Goal: Information Seeking & Learning: Learn about a topic

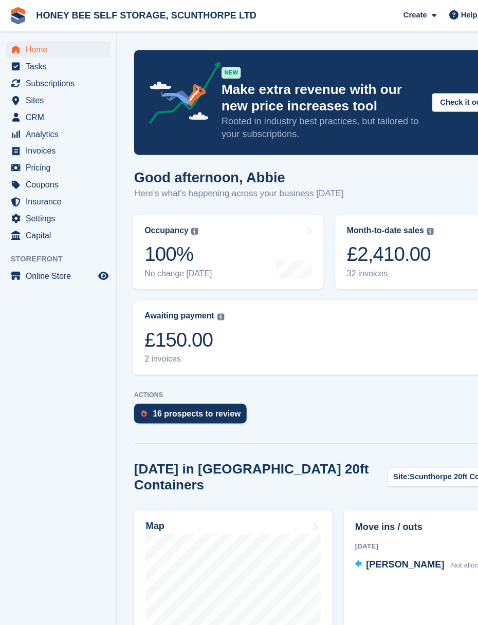
scroll to position [7, 0]
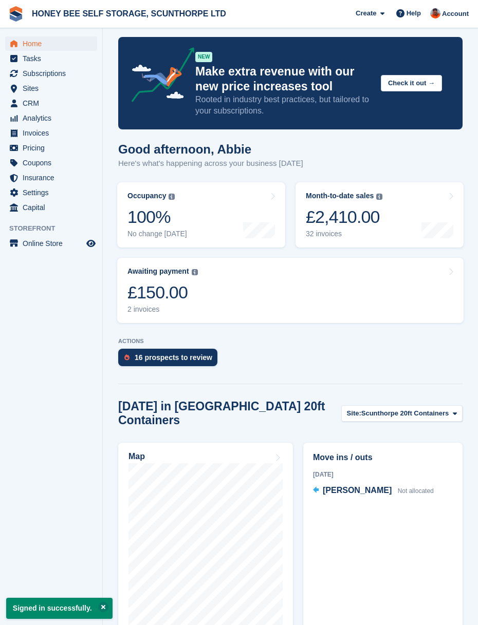
click at [29, 130] on span "Invoices" at bounding box center [54, 133] width 62 height 14
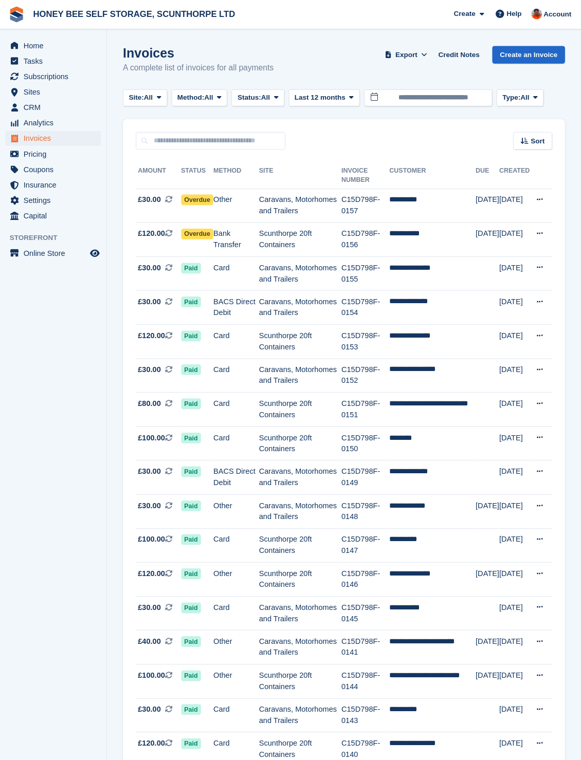
scroll to position [21, 0]
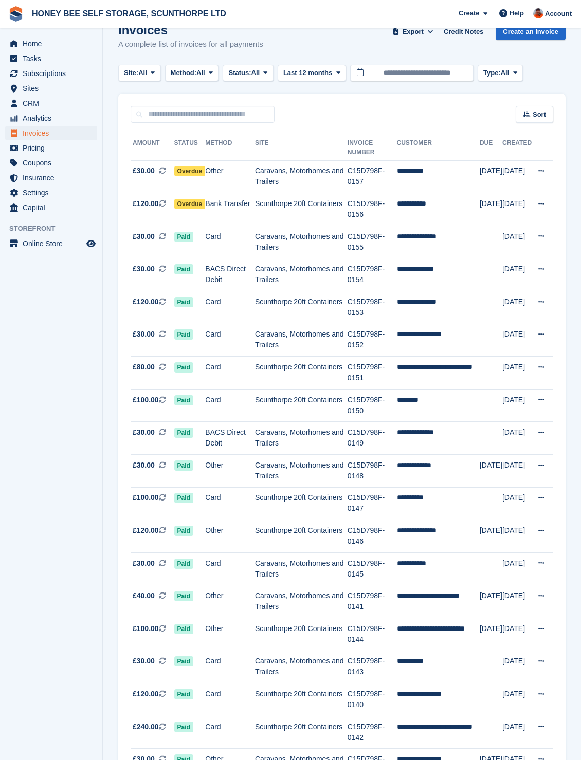
click at [30, 82] on span "Sites" at bounding box center [54, 88] width 62 height 14
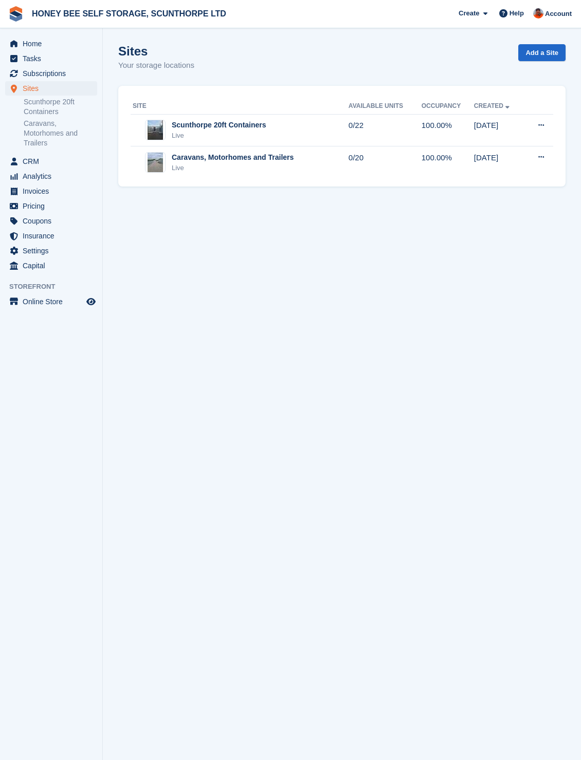
click at [43, 132] on link "Caravans, Motorhomes and Trailers" at bounding box center [60, 133] width 73 height 29
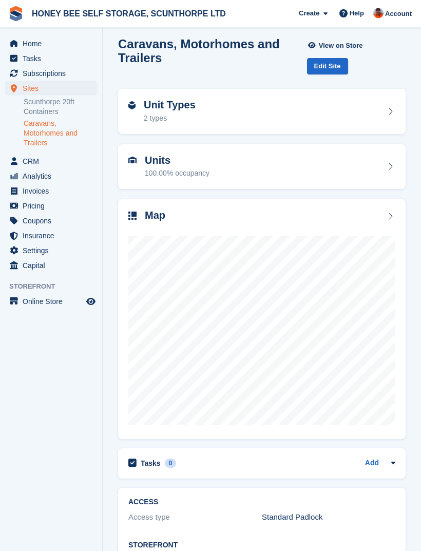
scroll to position [7, 0]
click at [140, 169] on div "Units 100.00% occupancy" at bounding box center [168, 167] width 81 height 25
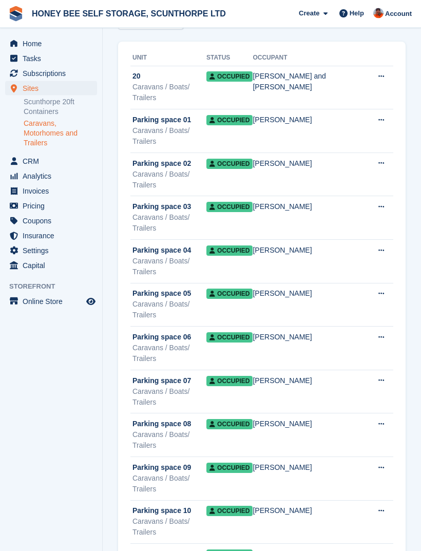
scroll to position [64, 0]
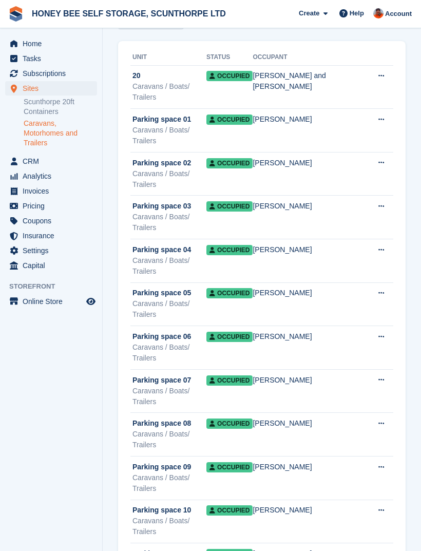
click at [39, 103] on link "Scunthorpe 20ft Containers" at bounding box center [60, 107] width 73 height 20
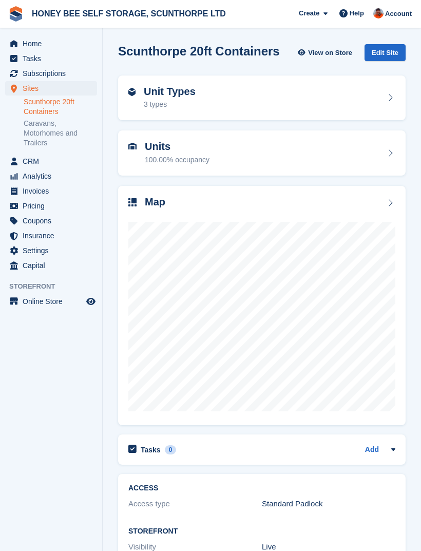
click at [156, 96] on h2 "Unit Types" at bounding box center [170, 92] width 52 height 12
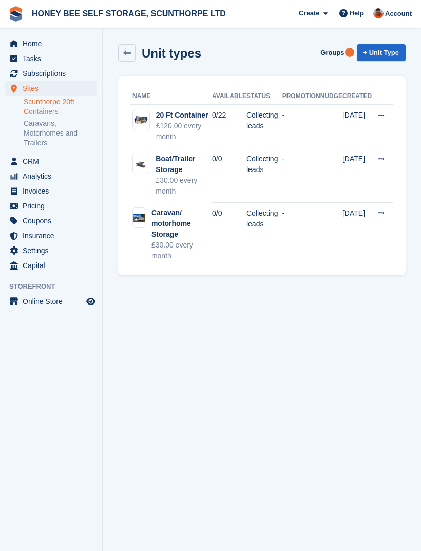
click at [147, 123] on img at bounding box center [141, 120] width 16 height 12
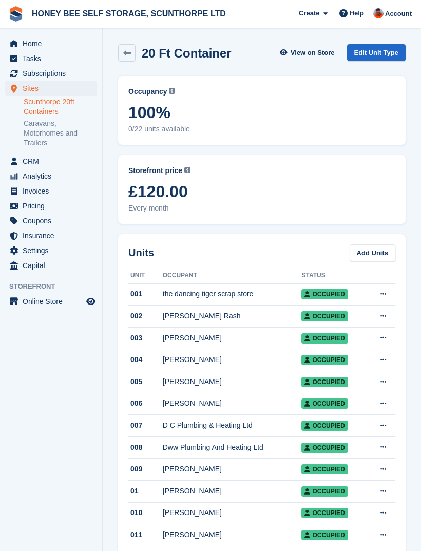
click at [26, 62] on span "Tasks" at bounding box center [54, 58] width 62 height 14
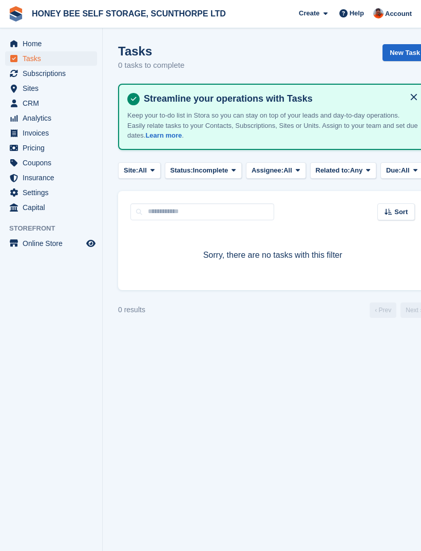
click at [16, 43] on icon "menu" at bounding box center [13, 43] width 7 height 7
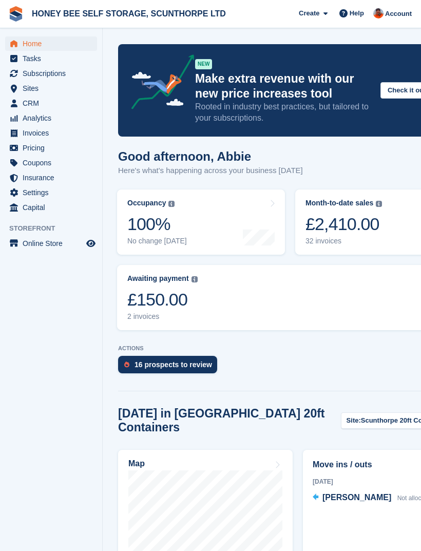
click at [31, 118] on span "Analytics" at bounding box center [54, 118] width 62 height 14
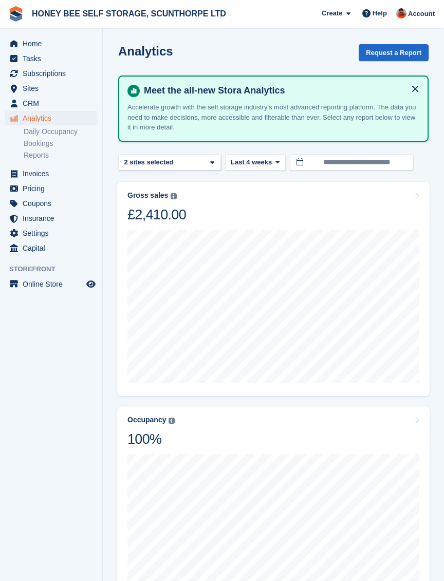
click at [36, 189] on span "Pricing" at bounding box center [54, 188] width 62 height 14
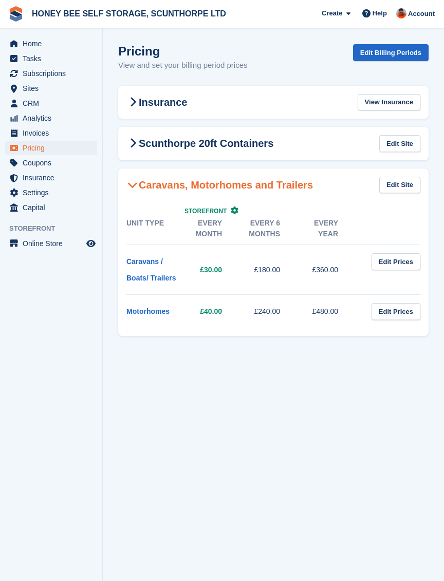
click at [133, 141] on icon at bounding box center [132, 143] width 7 height 10
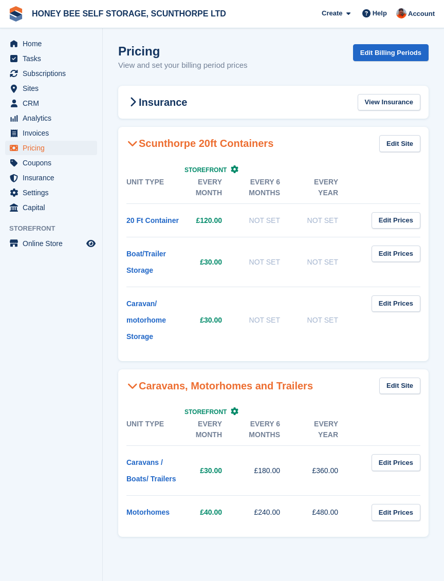
click at [143, 101] on h2 "Insurance" at bounding box center [156, 102] width 61 height 12
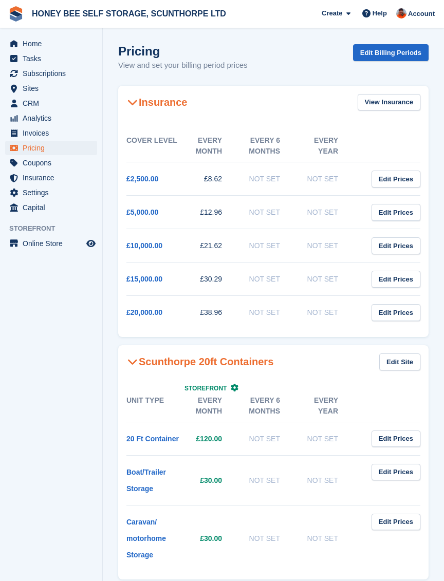
click at [135, 101] on icon at bounding box center [132, 102] width 10 height 10
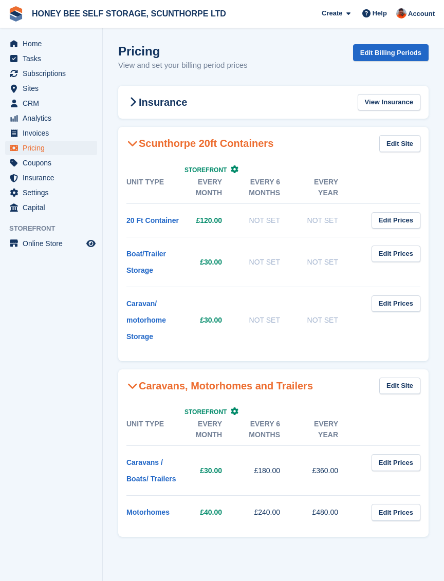
click at [137, 103] on span at bounding box center [132, 102] width 12 height 12
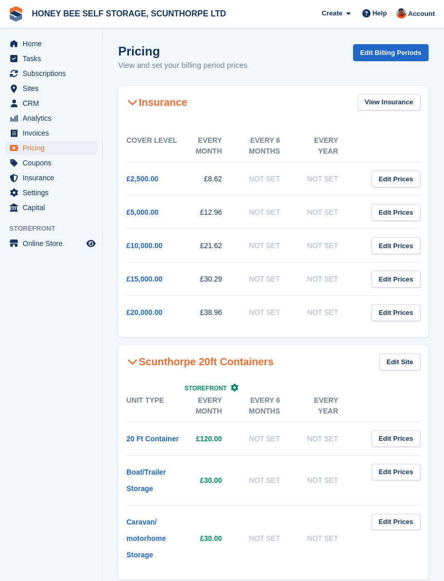
click at [140, 106] on h2 "Insurance" at bounding box center [156, 102] width 61 height 12
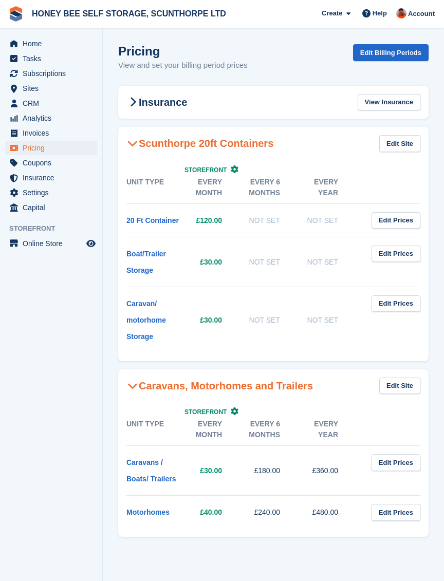
click at [33, 72] on span "Subscriptions" at bounding box center [54, 73] width 62 height 14
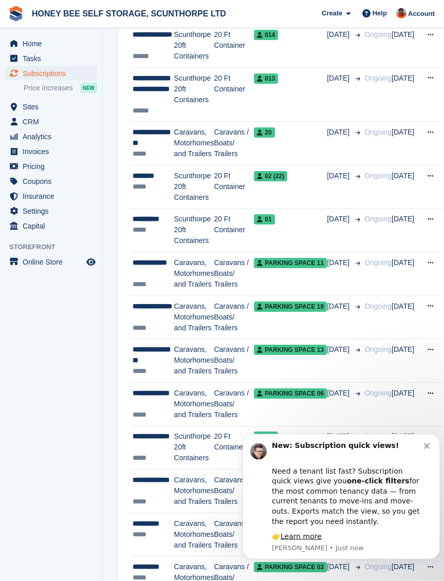
scroll to position [283, 0]
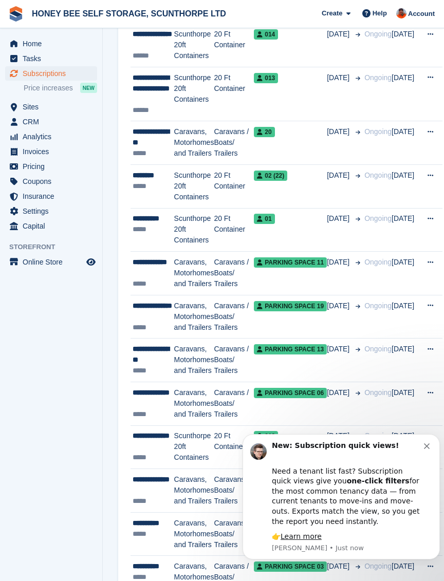
click at [428, 449] on icon "Dismiss notification" at bounding box center [427, 446] width 6 height 6
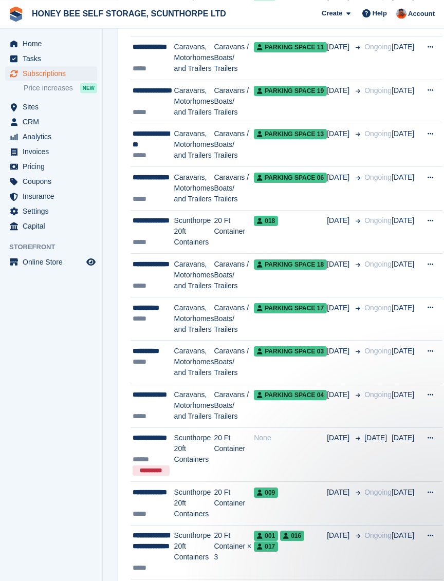
scroll to position [498, 0]
click at [18, 41] on span "menu" at bounding box center [14, 44] width 12 height 12
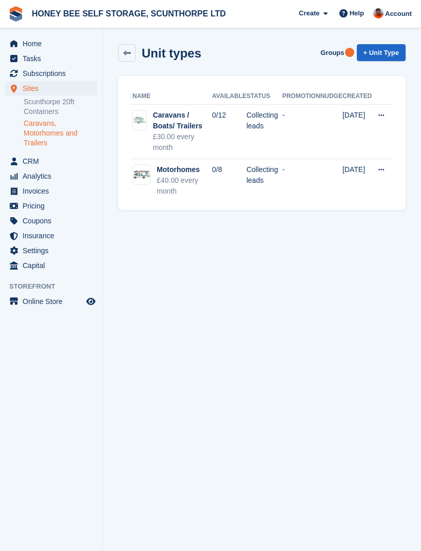
click at [160, 193] on div "£40.00 every month" at bounding box center [184, 186] width 55 height 22
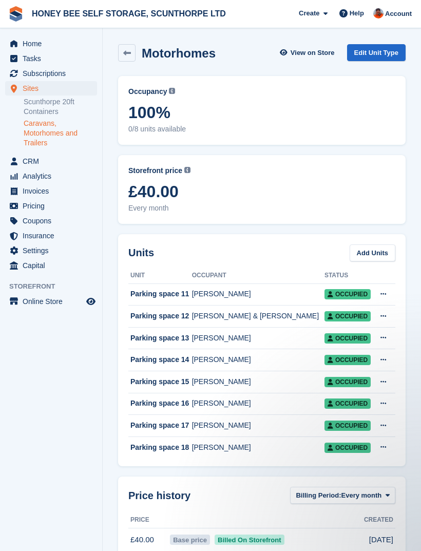
click at [294, 53] on span "View on Store" at bounding box center [313, 53] width 44 height 10
click at [130, 53] on icon at bounding box center [127, 53] width 8 height 8
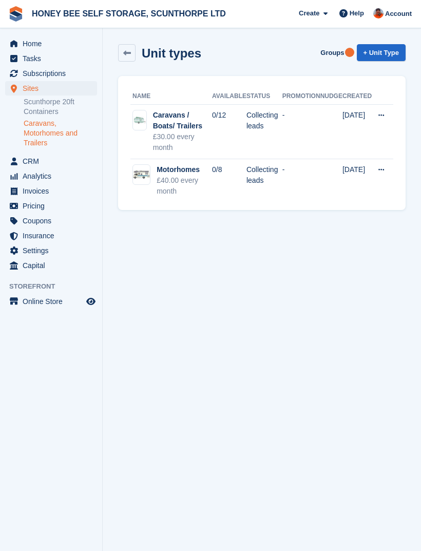
click at [143, 119] on img at bounding box center [139, 120] width 13 height 13
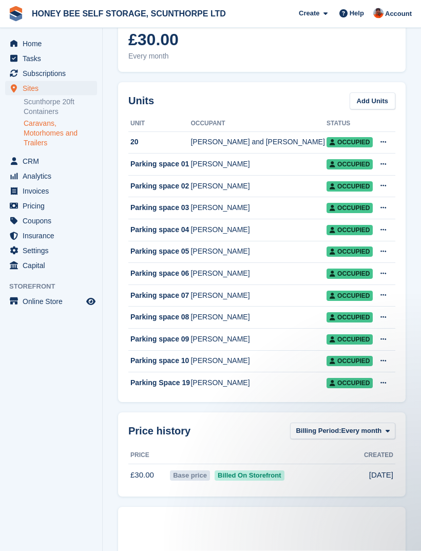
scroll to position [159, 0]
